Goal: Check status

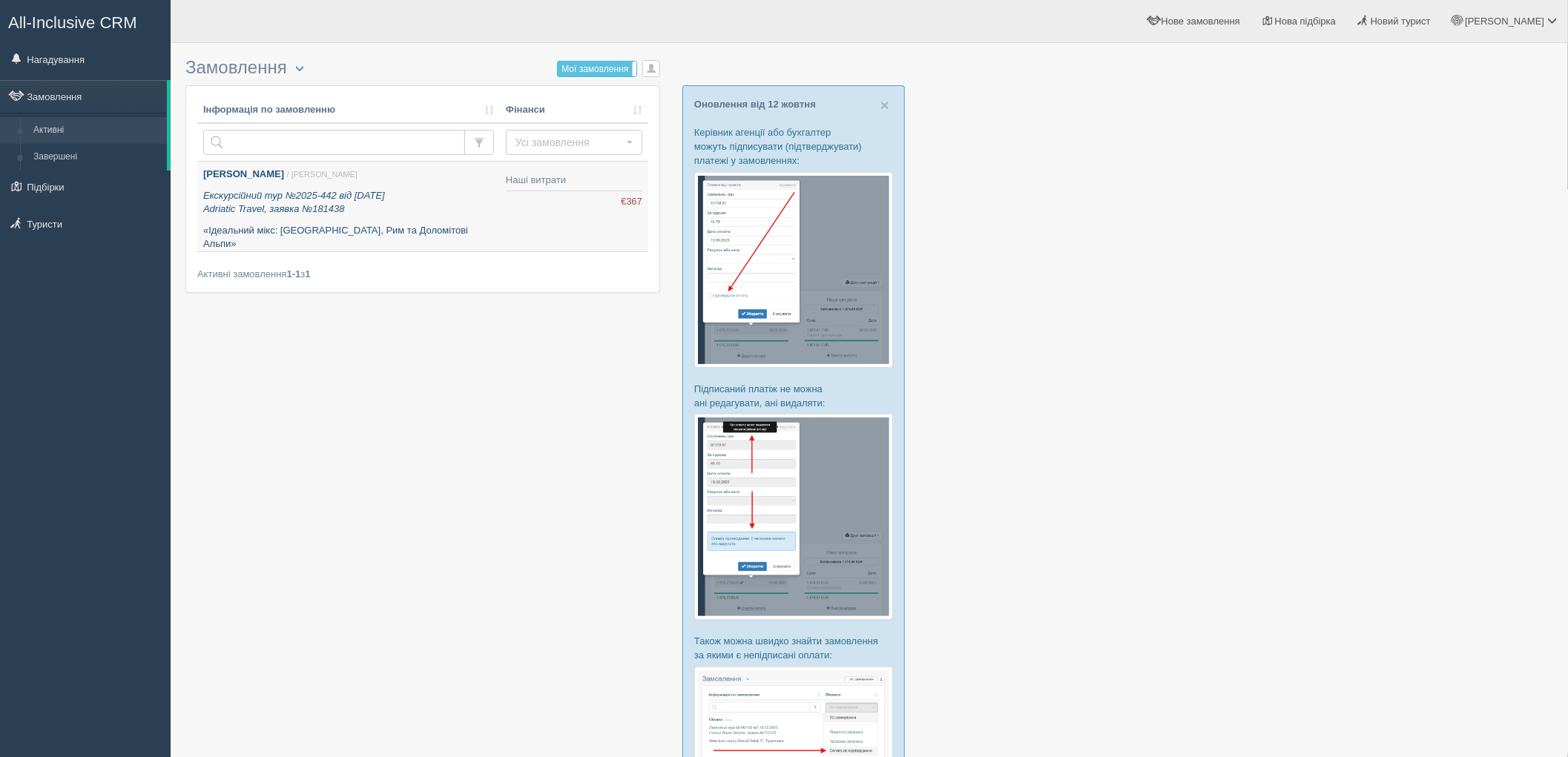
click at [457, 191] on p "Екскурсійний тур №2025-442 від 13.10.2025 Adriatic Travel, заявка №181438" at bounding box center [348, 203] width 291 height 27
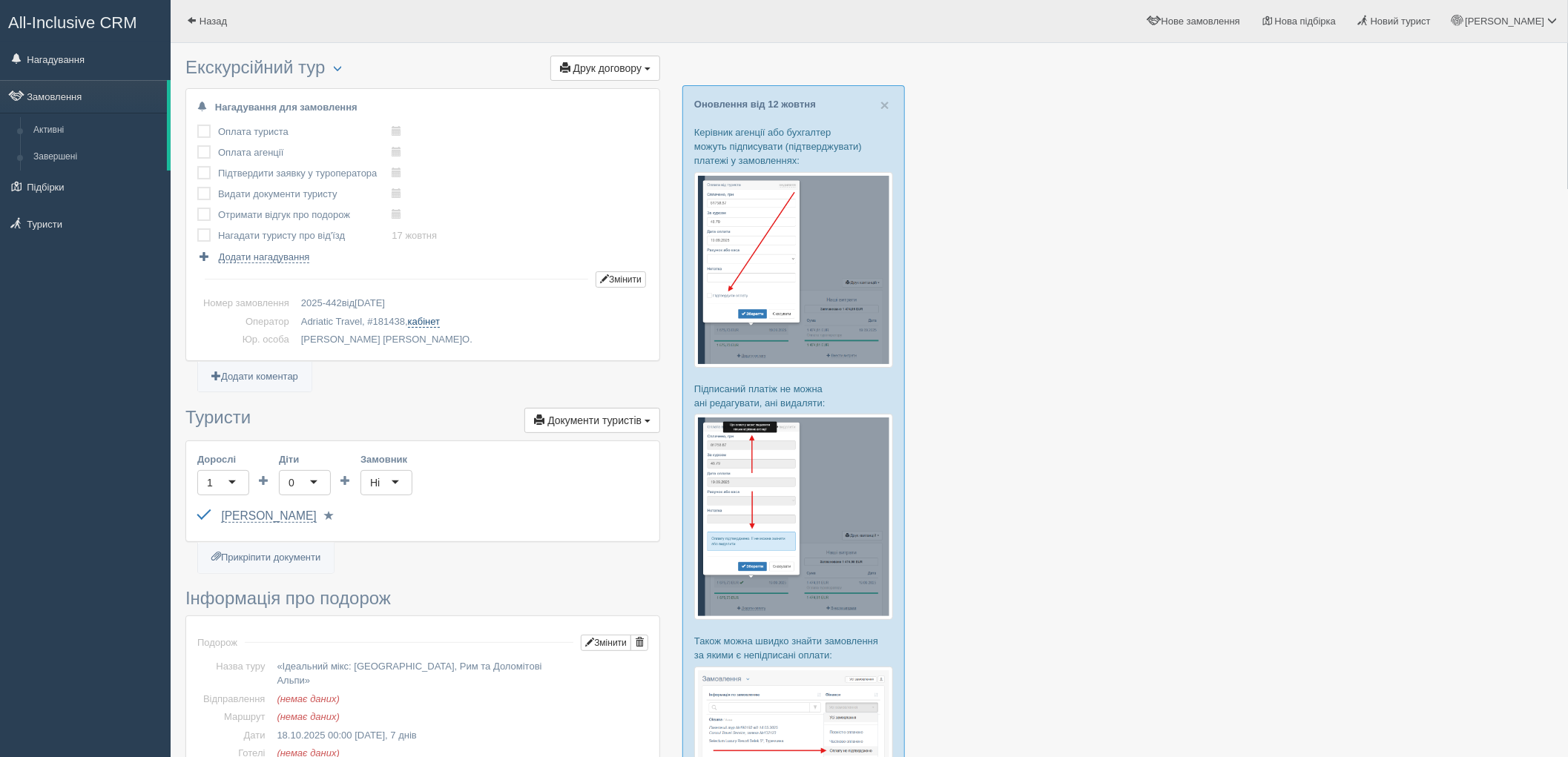
click at [426, 321] on link "кабінет" at bounding box center [423, 322] width 32 height 12
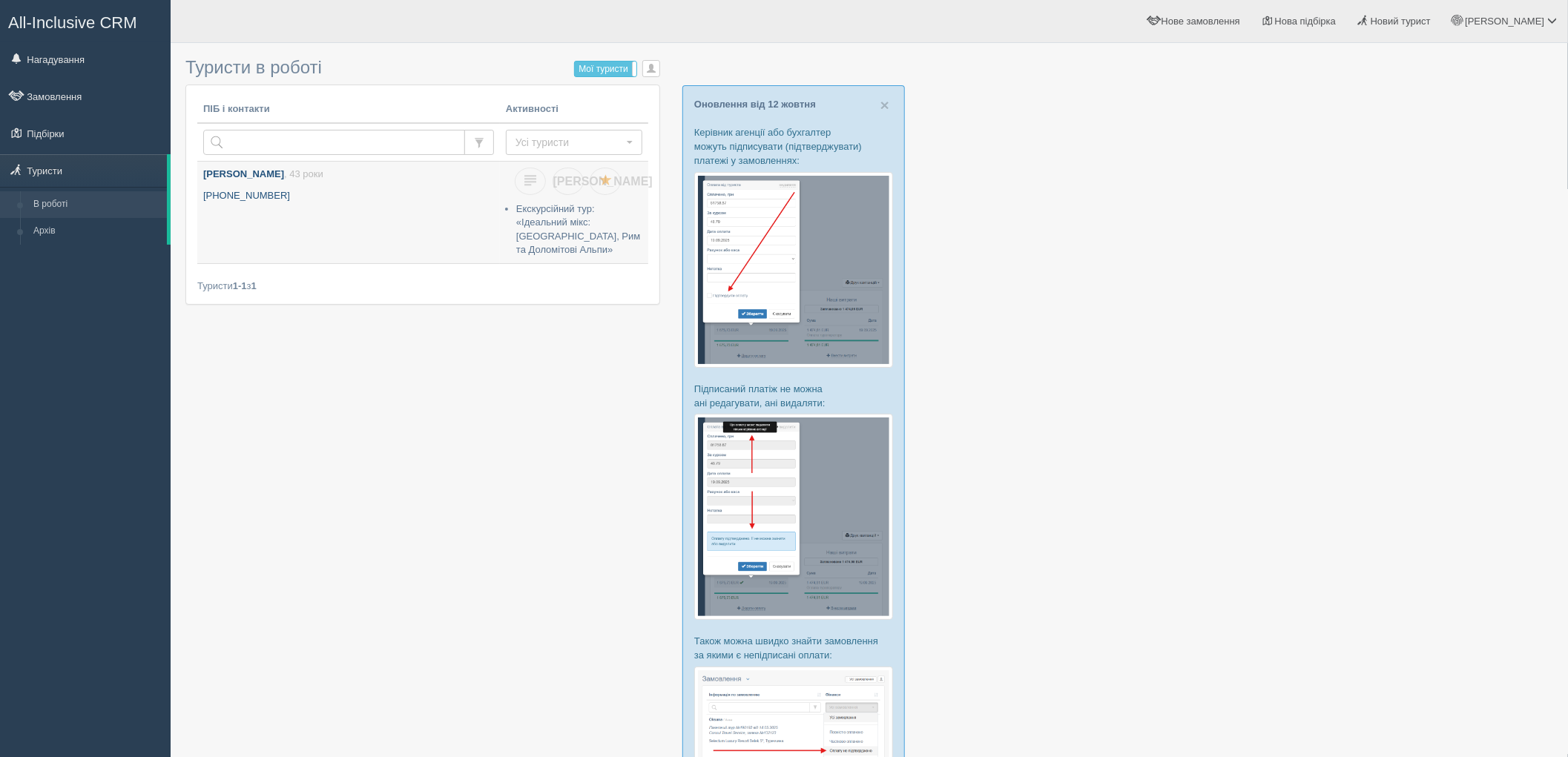
click at [406, 194] on p "[PHONE_NUMBER]" at bounding box center [348, 196] width 291 height 14
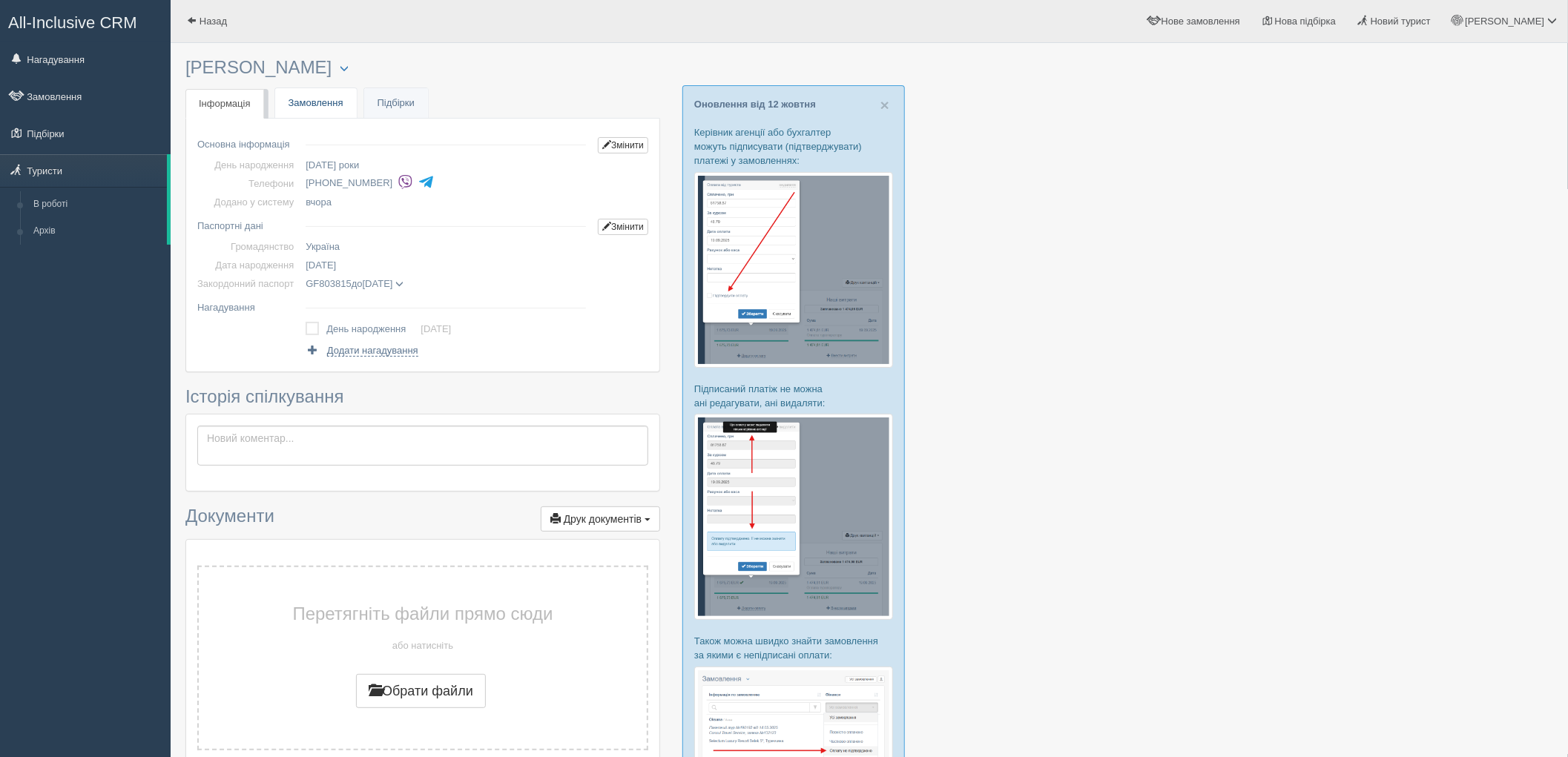
click at [308, 106] on link "Замовлення" at bounding box center [315, 103] width 82 height 30
